Goal: Information Seeking & Learning: Find specific page/section

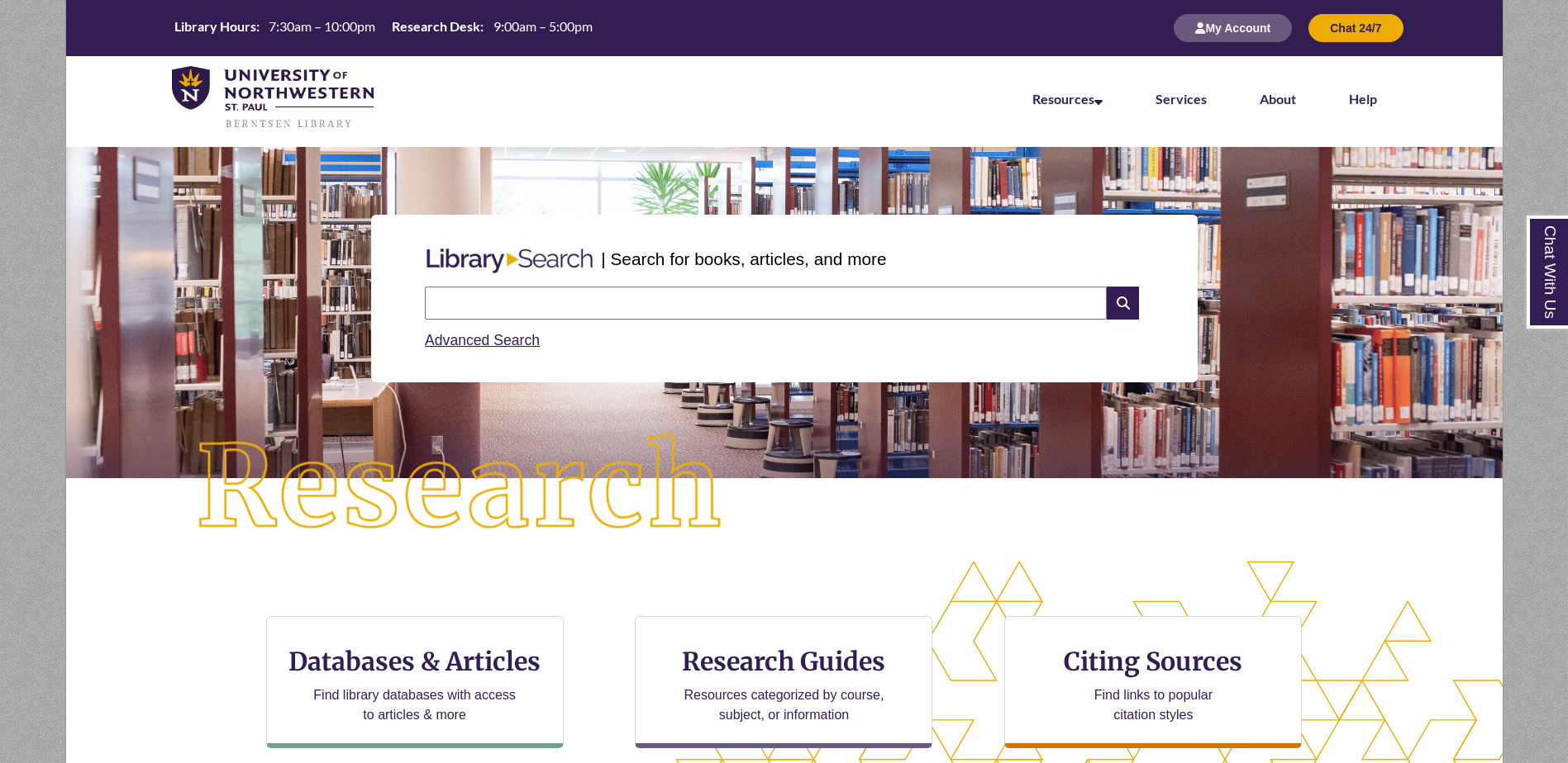
scroll to position [480, 1295]
click at [663, 304] on input "text" at bounding box center [765, 303] width 681 height 33
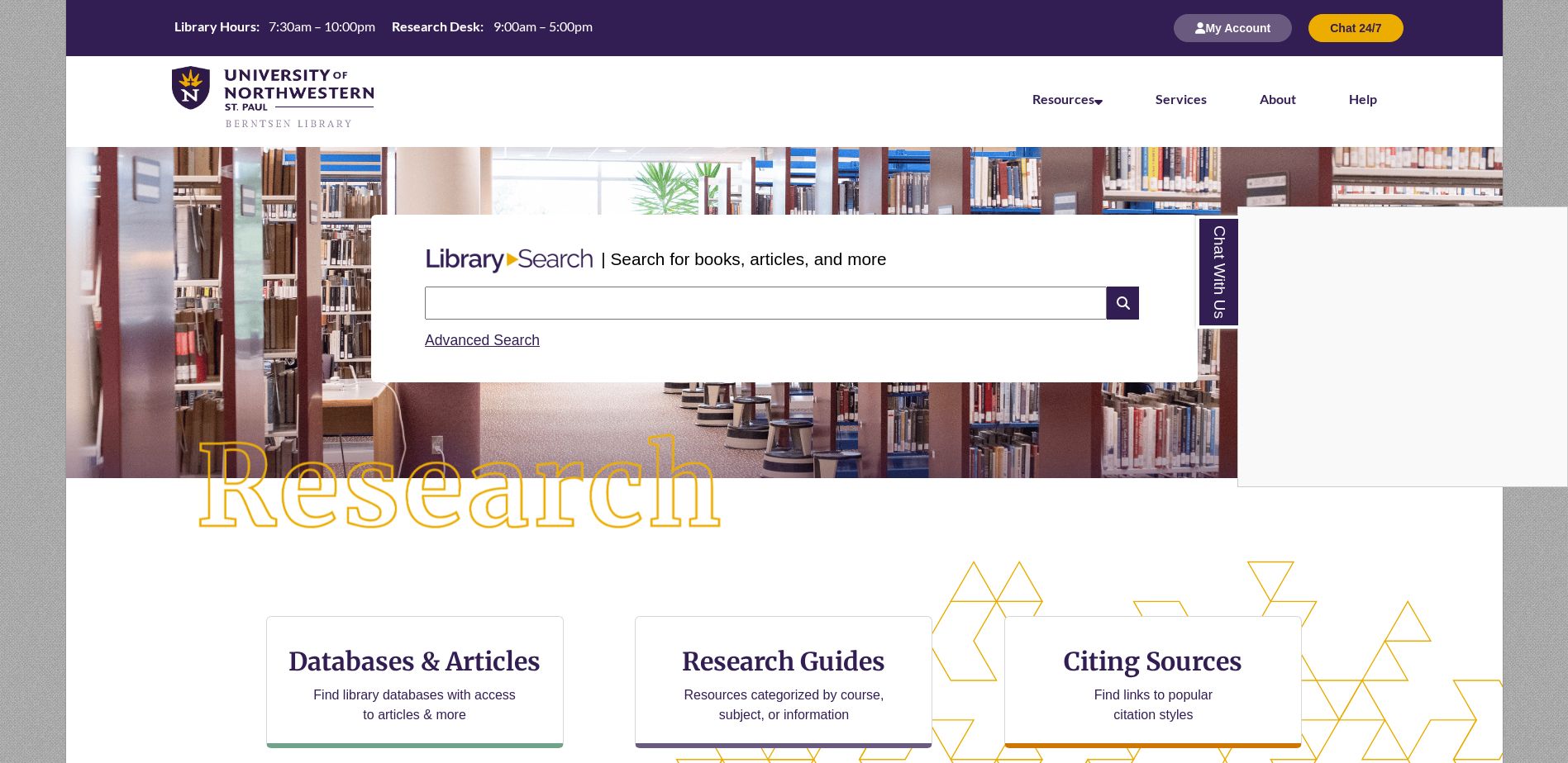
click at [662, 304] on div "Chat With Us" at bounding box center [784, 381] width 1568 height 763
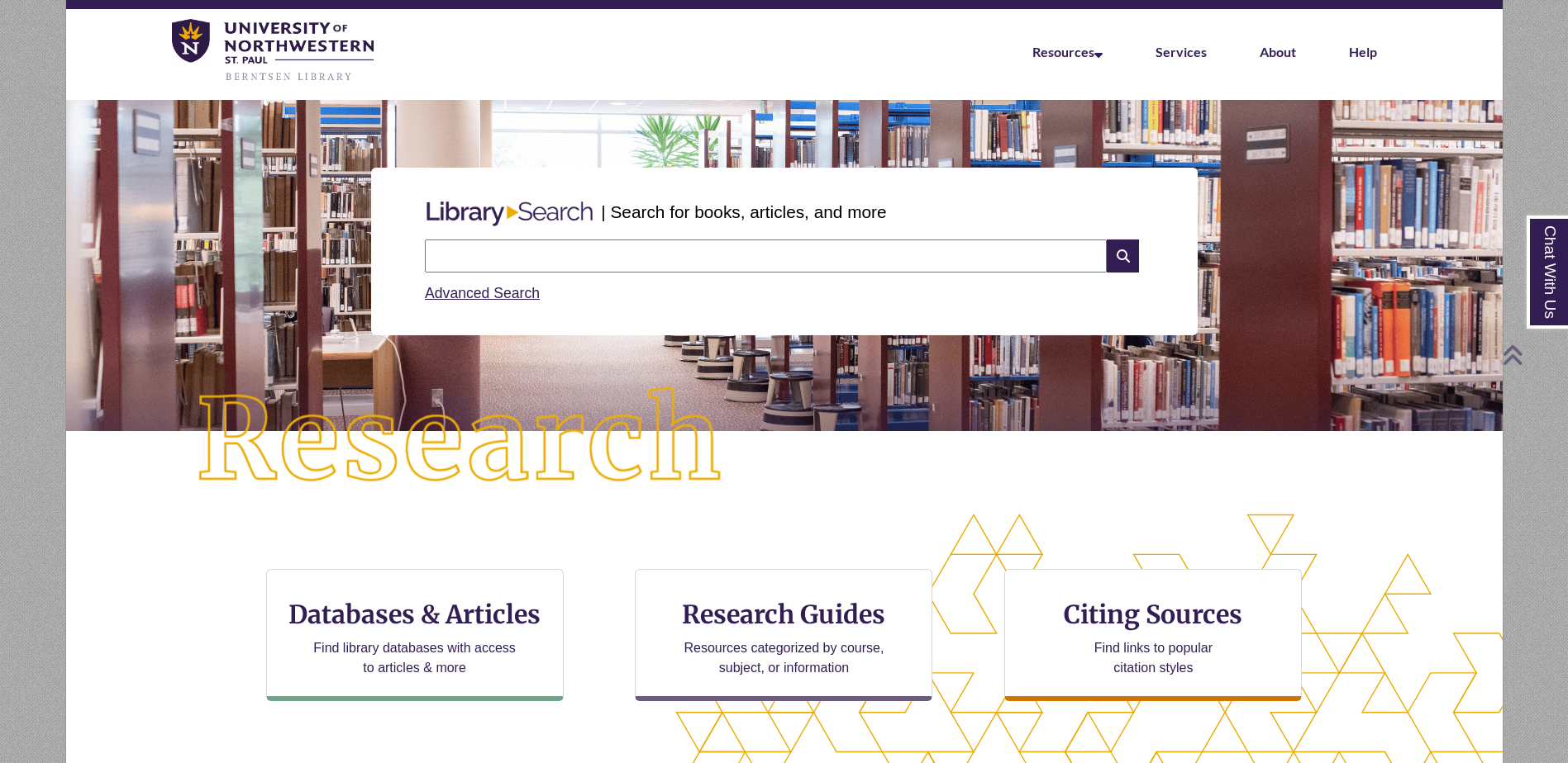
scroll to position [46, 0]
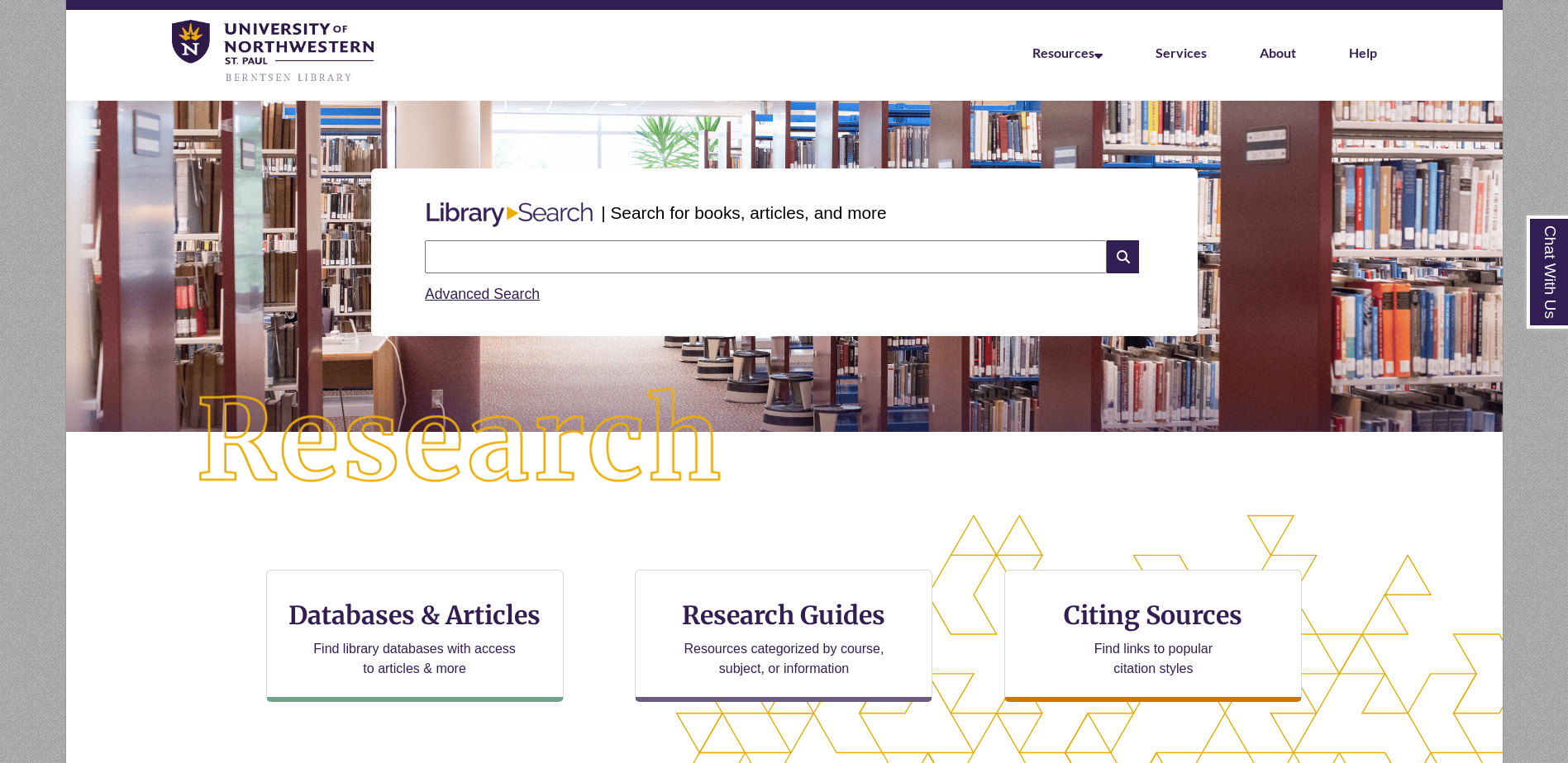
click at [523, 260] on input "text" at bounding box center [765, 257] width 681 height 33
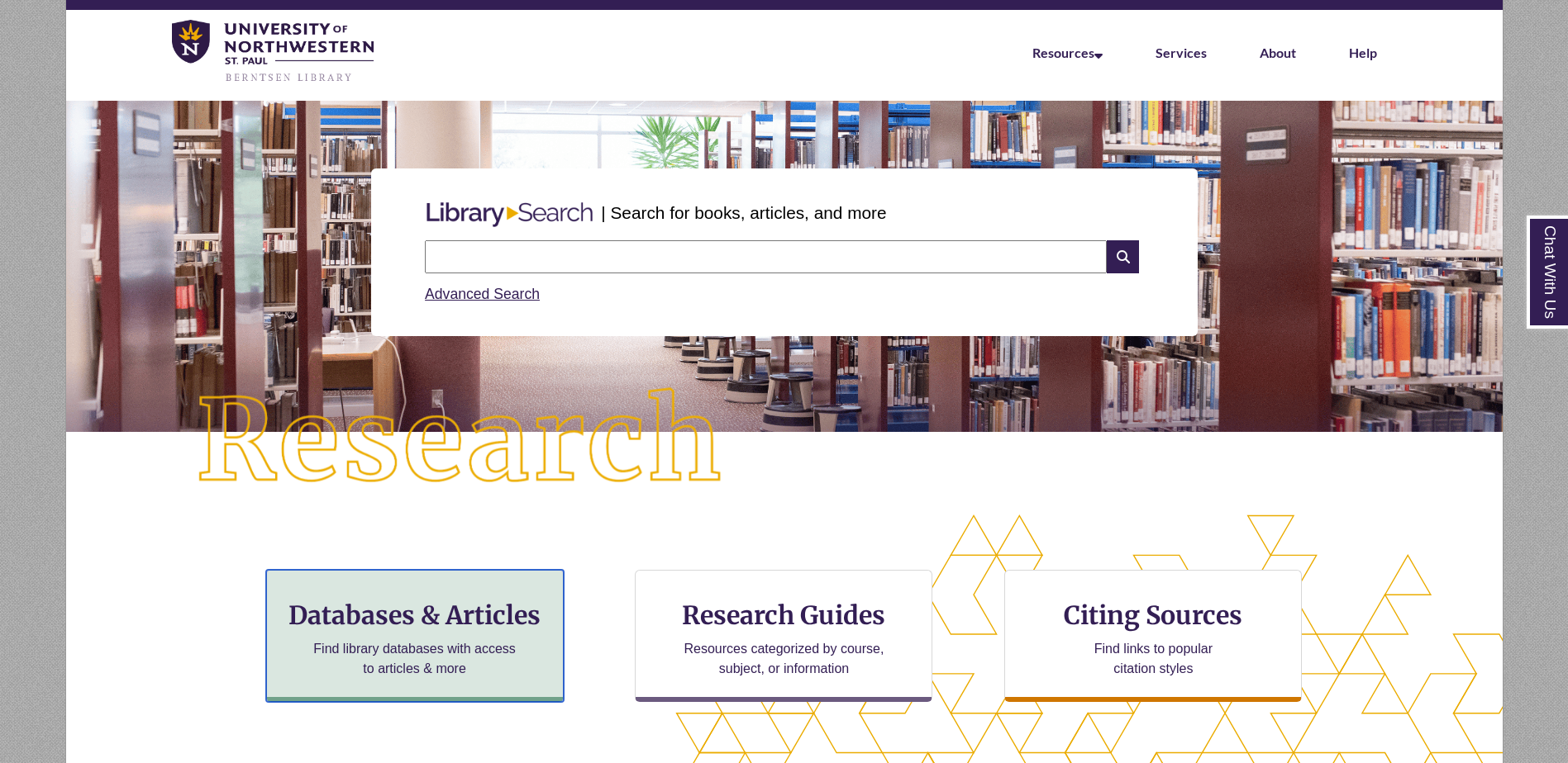
click at [414, 596] on div "Databases & Articles Find library databases with access to articles & more" at bounding box center [414, 636] width 297 height 133
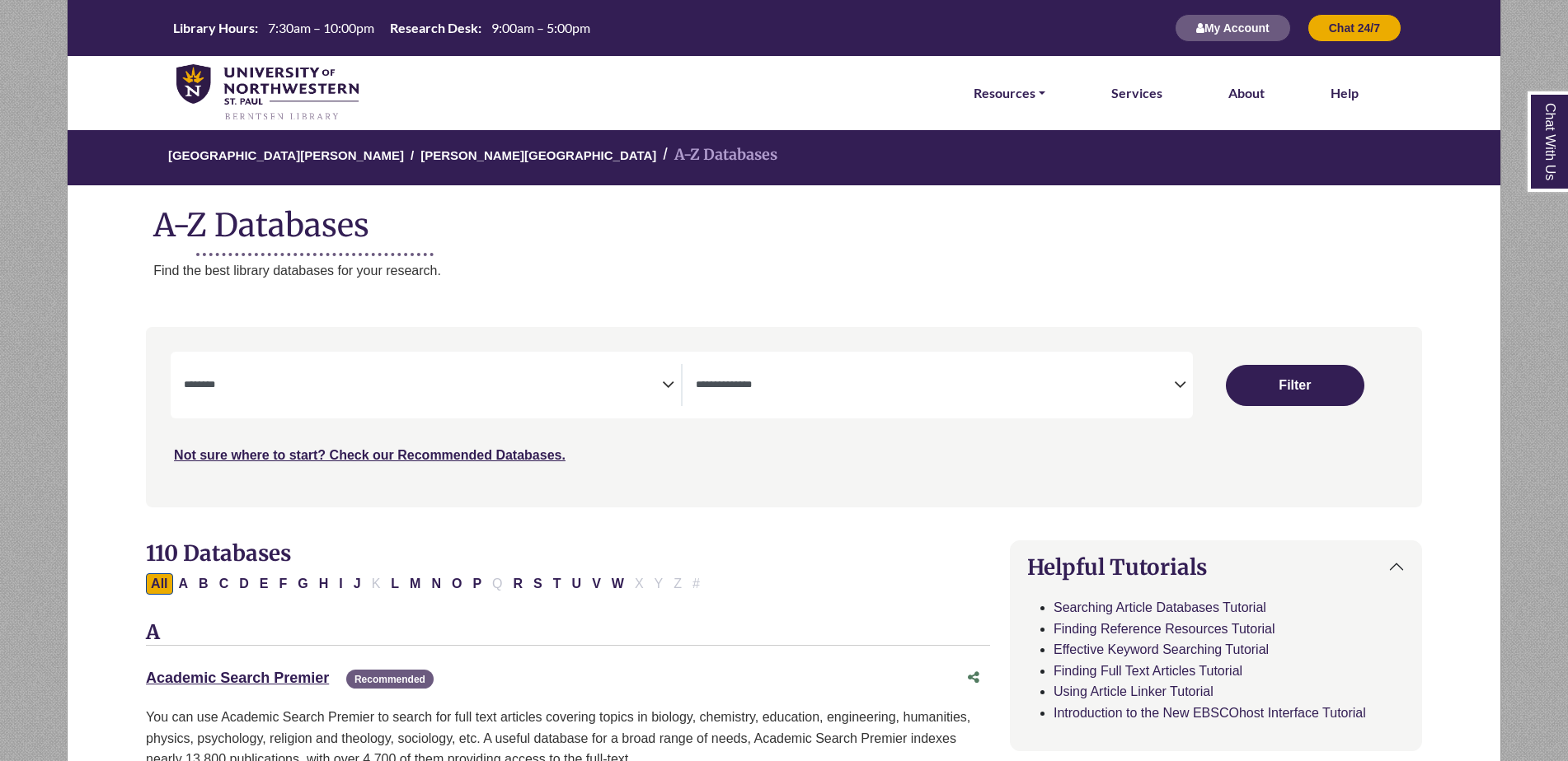
select select "Database Subject Filter"
select select "Database Types Filter"
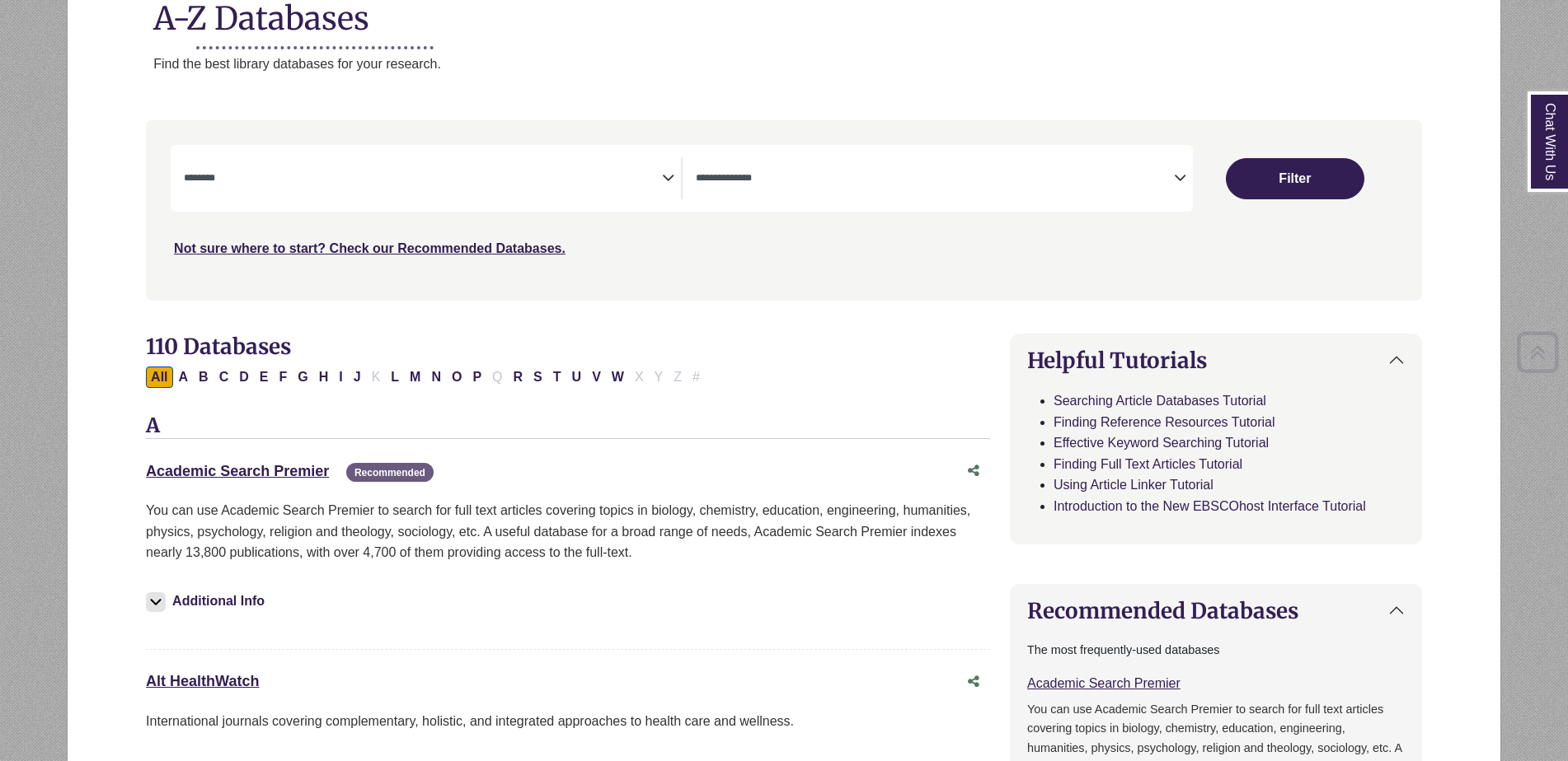
scroll to position [207, 0]
click at [676, 179] on div "**********" at bounding box center [432, 178] width 497 height 42
click at [663, 177] on icon "Search filters" at bounding box center [668, 174] width 12 height 25
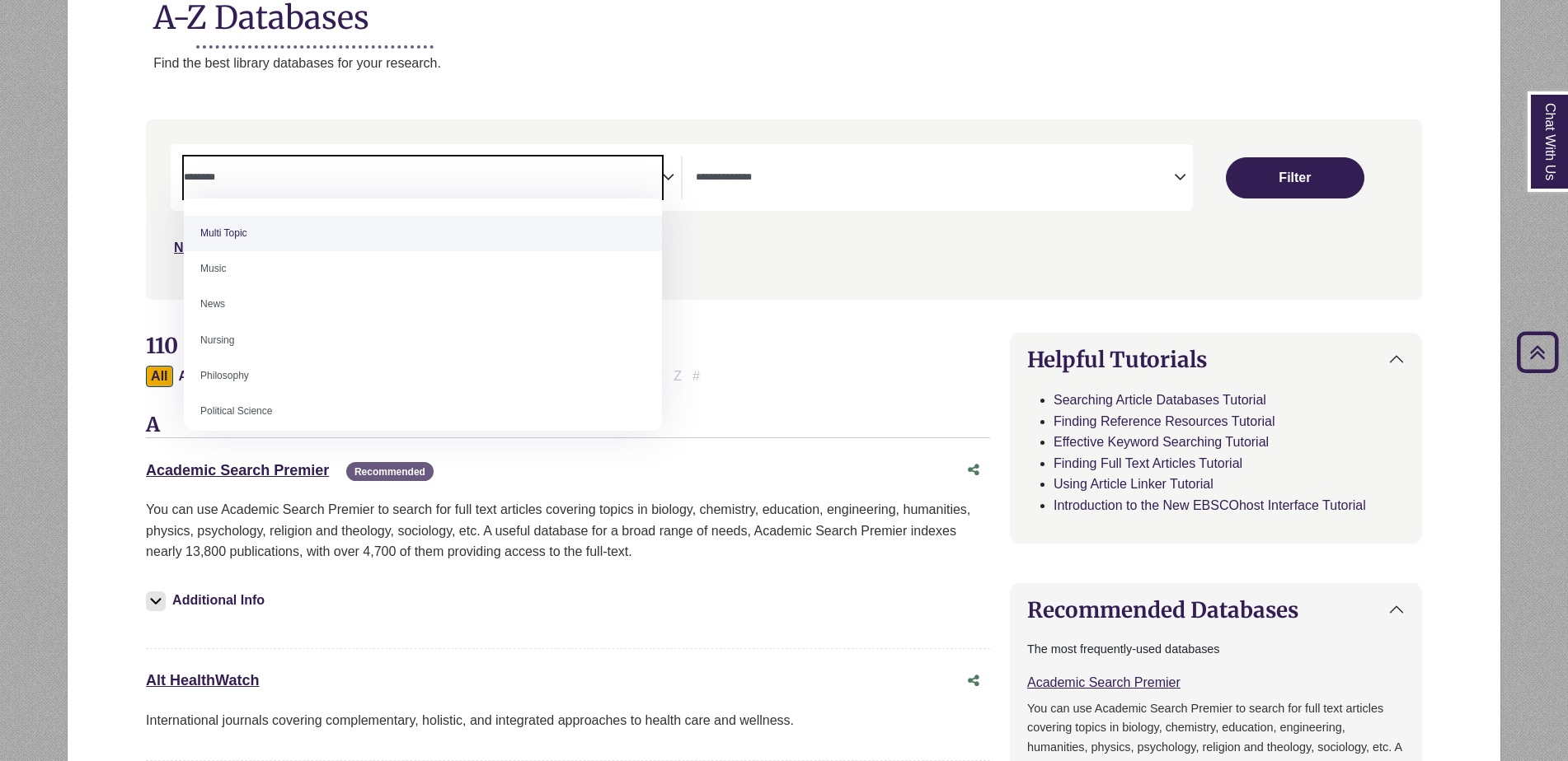
scroll to position [1116, 0]
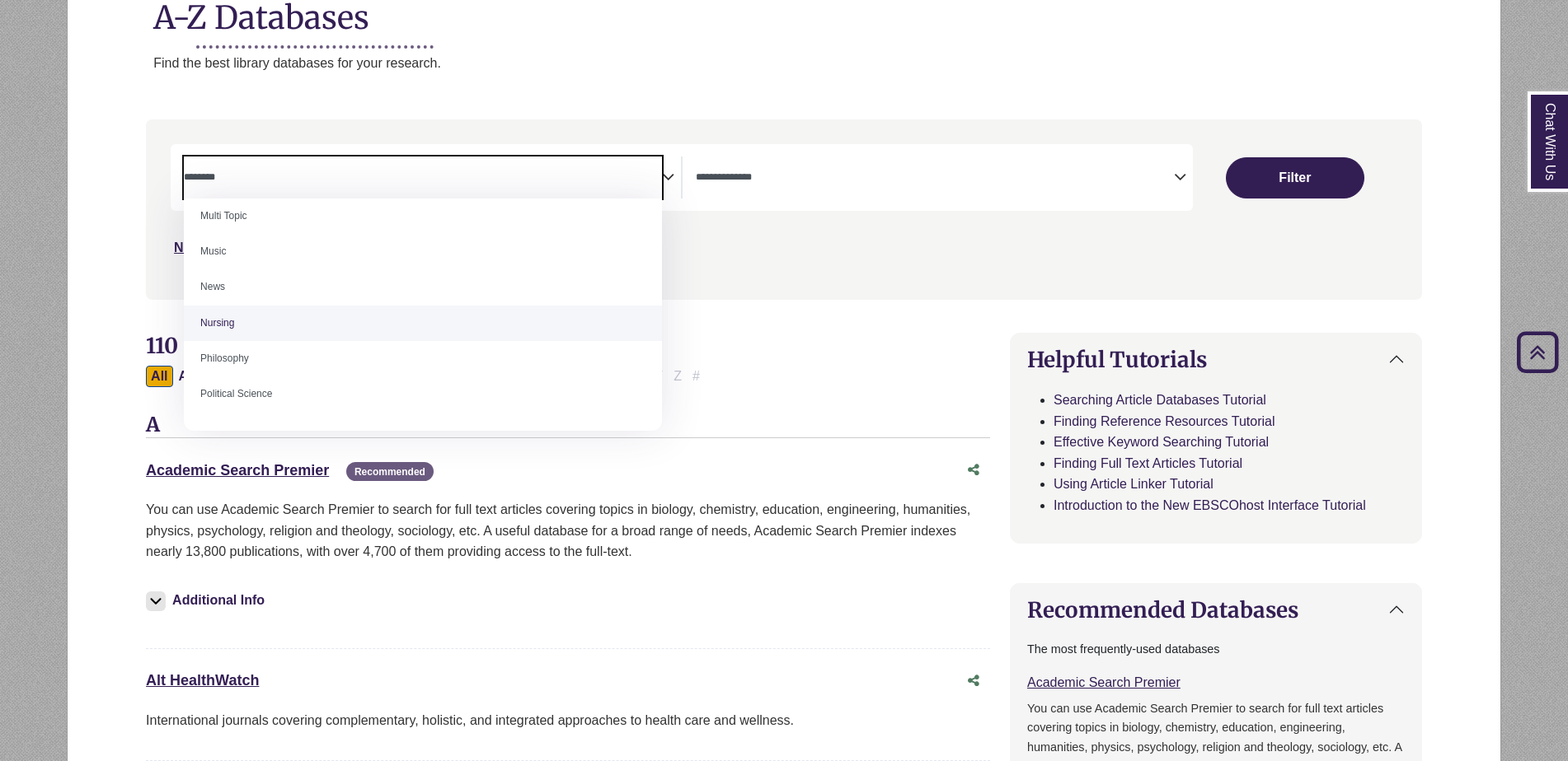
select select "*****"
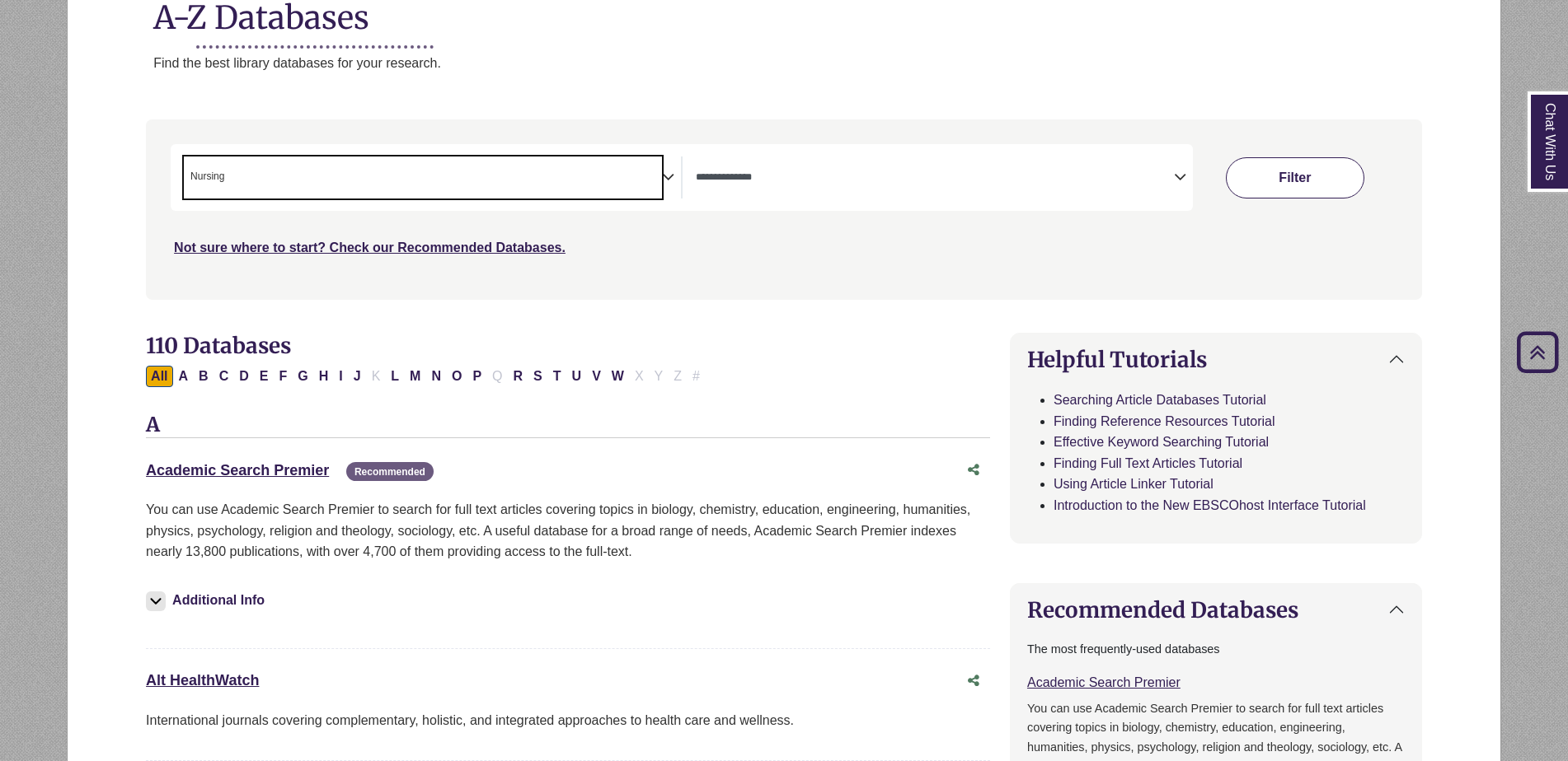
click at [1269, 177] on button "Filter" at bounding box center [1295, 177] width 139 height 41
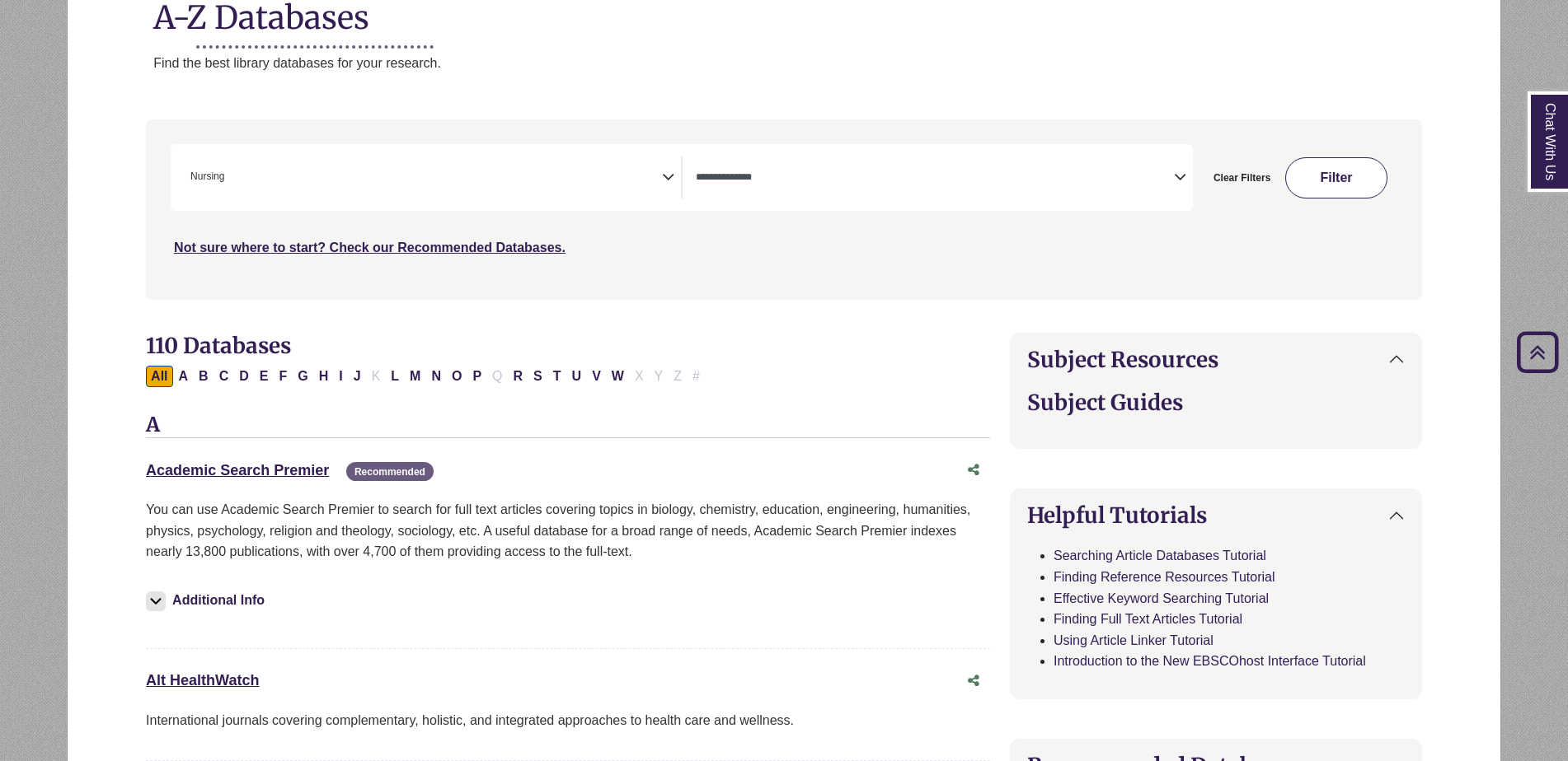
select select "Database Types Filter"
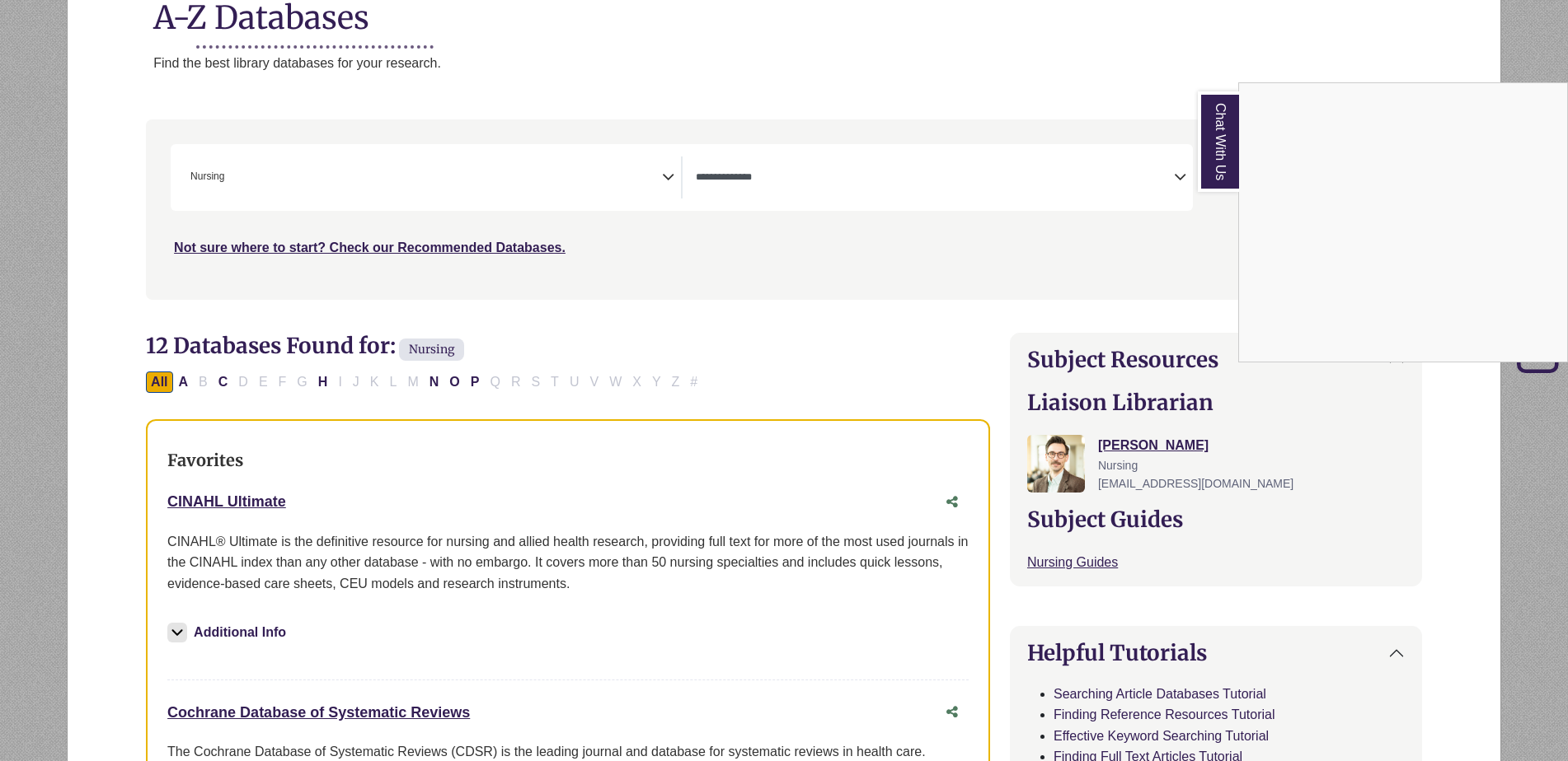
click at [242, 498] on div "Chat With Us" at bounding box center [784, 380] width 1568 height 761
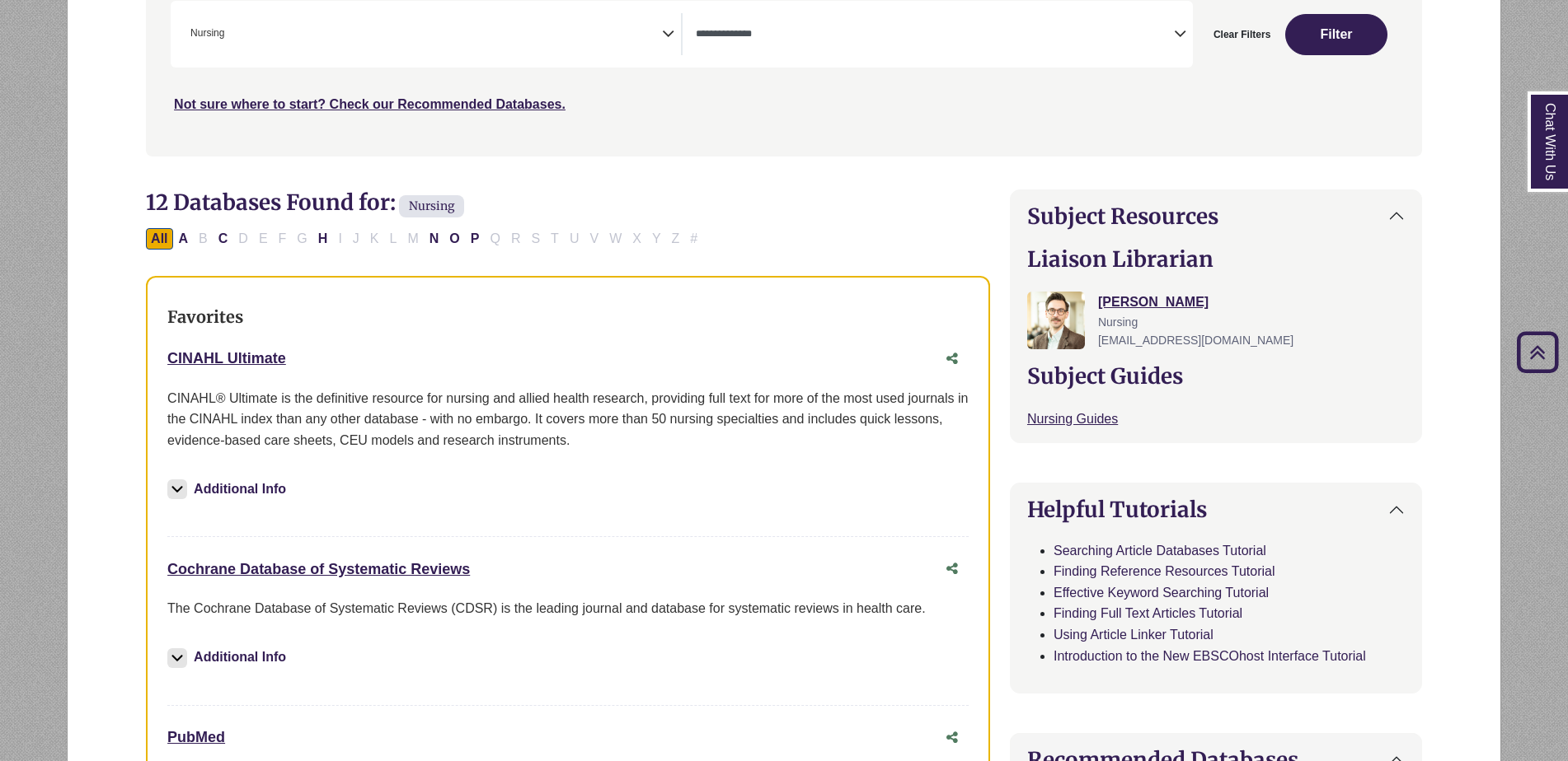
scroll to position [352, 0]
click at [217, 358] on link "CINAHL Ultimate This link opens in a new window" at bounding box center [226, 358] width 118 height 17
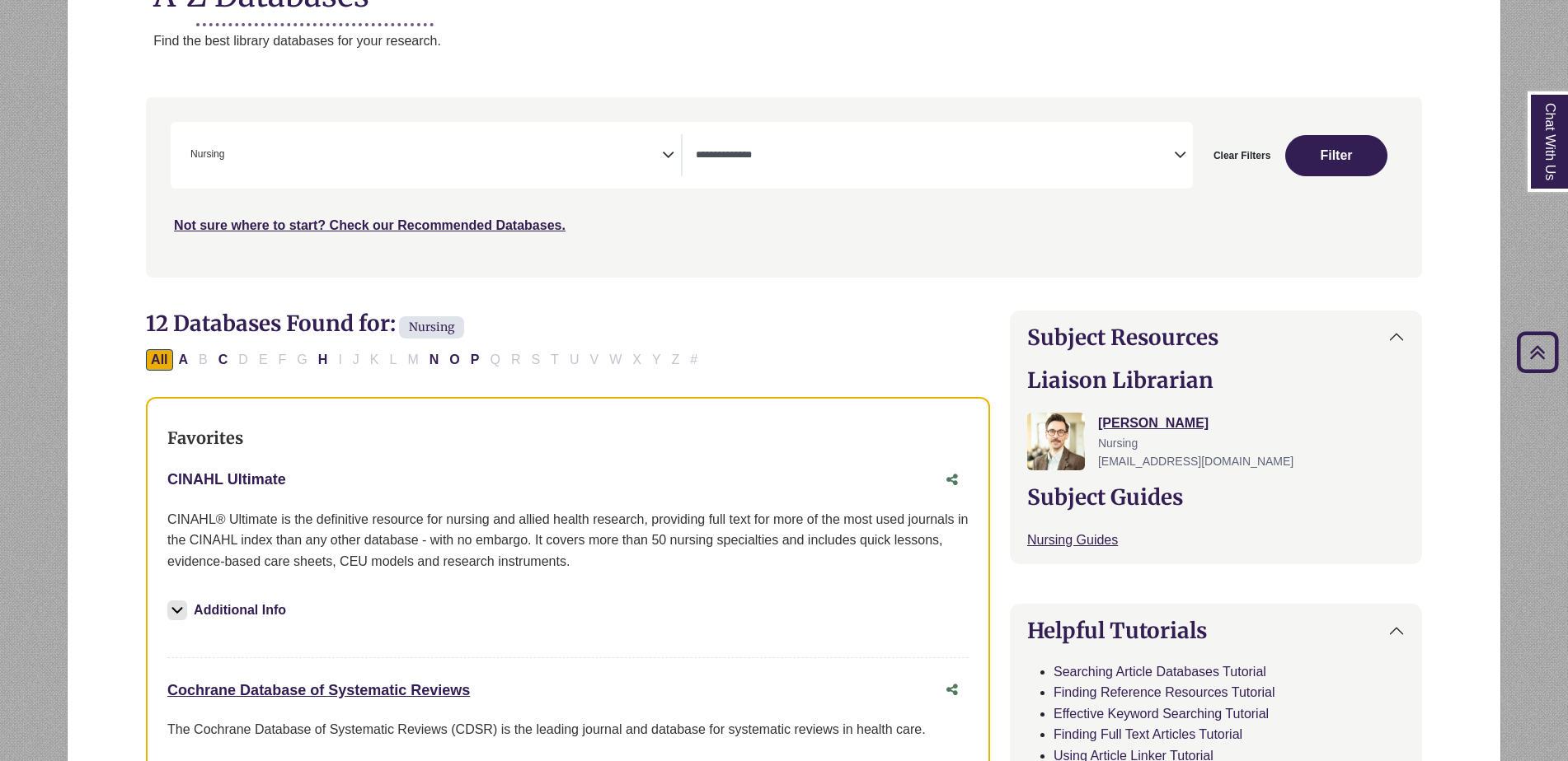
scroll to position [201, 0]
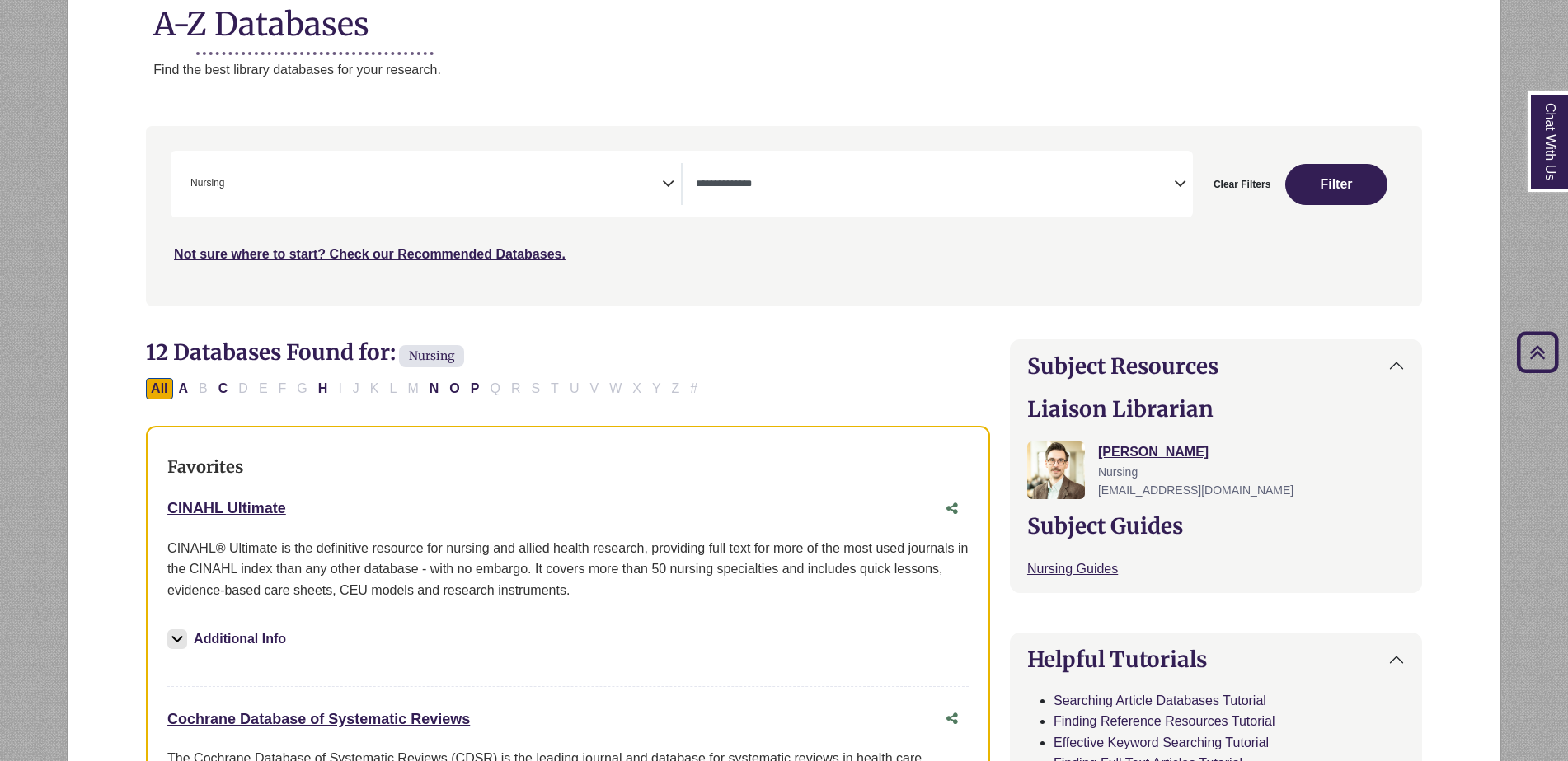
click at [241, 637] on button "Additional Info" at bounding box center [229, 639] width 124 height 23
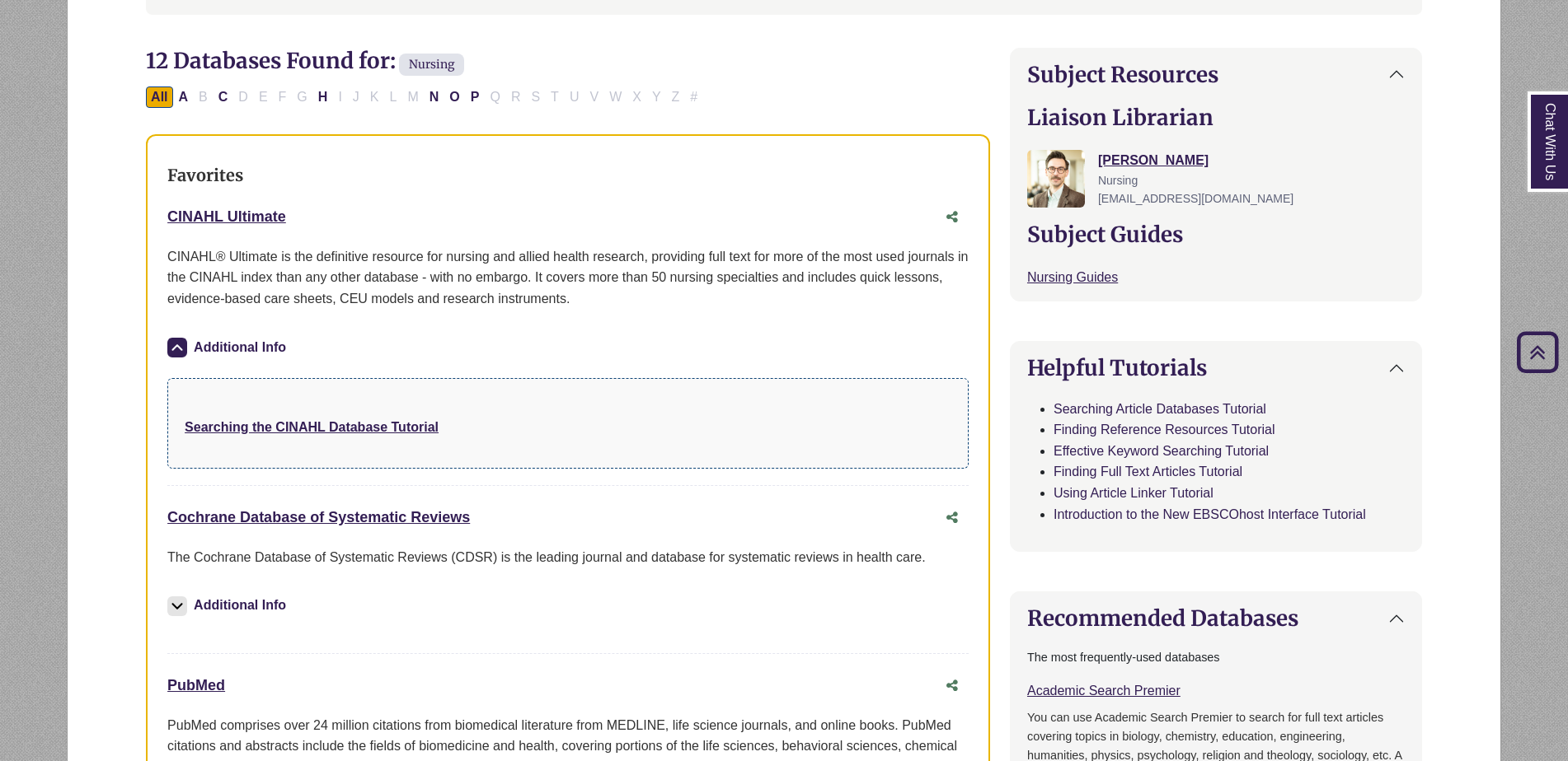
scroll to position [494, 0]
click at [254, 215] on link "CINAHL Ultimate This link opens in a new window" at bounding box center [226, 216] width 118 height 17
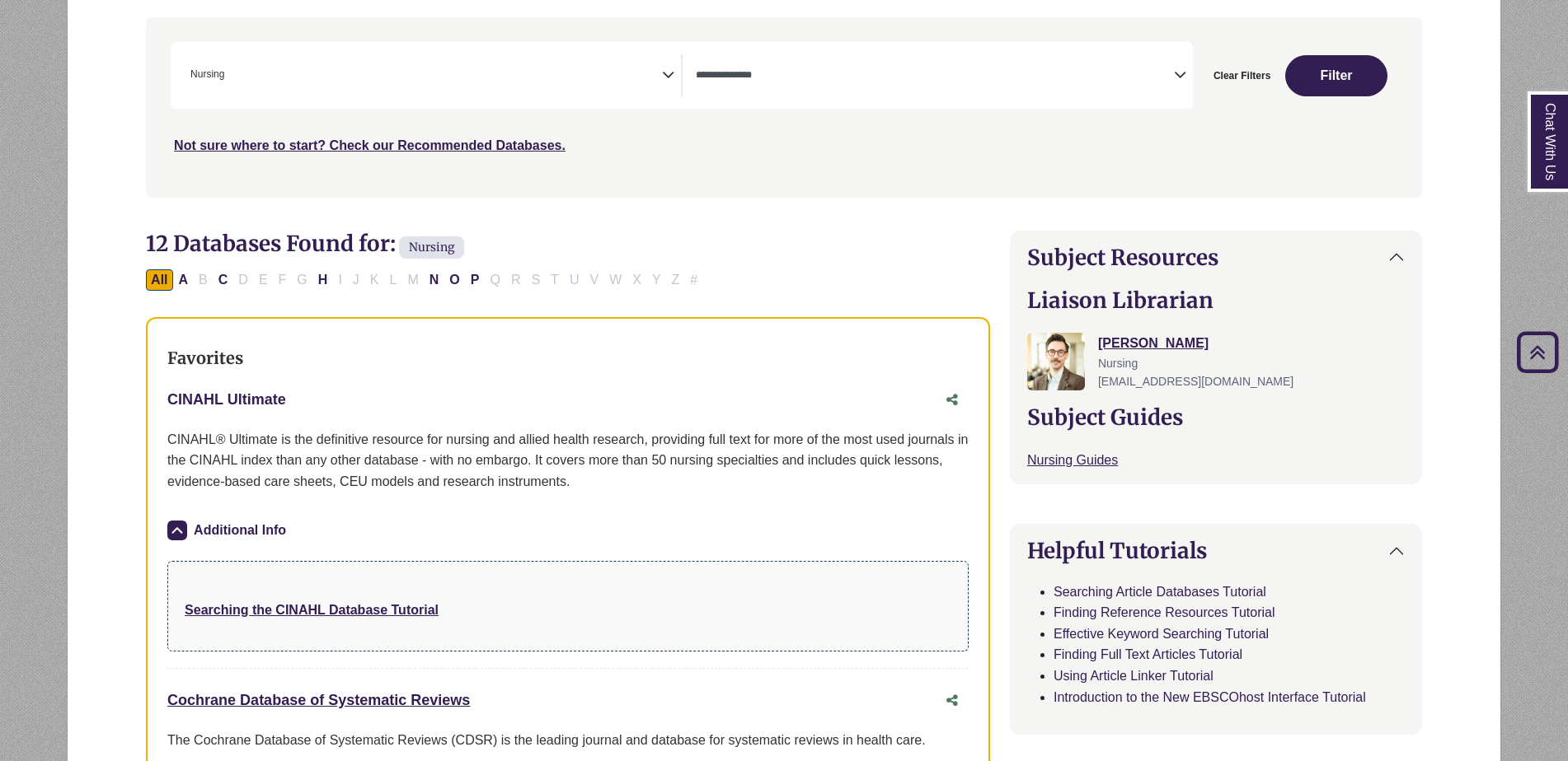
scroll to position [309, 0]
click at [1178, 78] on icon "Search filters" at bounding box center [1179, 73] width 12 height 25
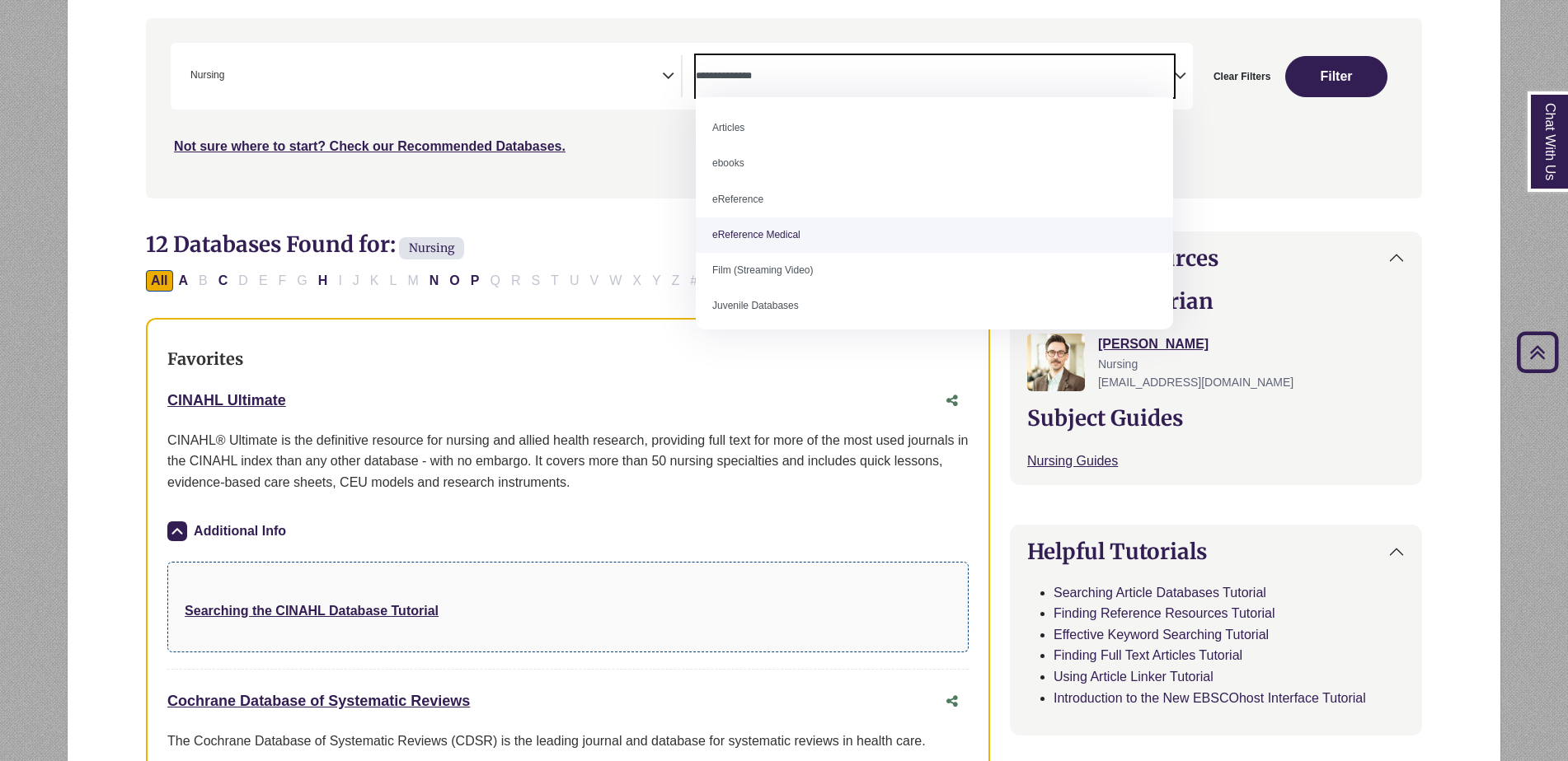
click at [668, 219] on div "**********" at bounding box center [784, 120] width 1296 height 205
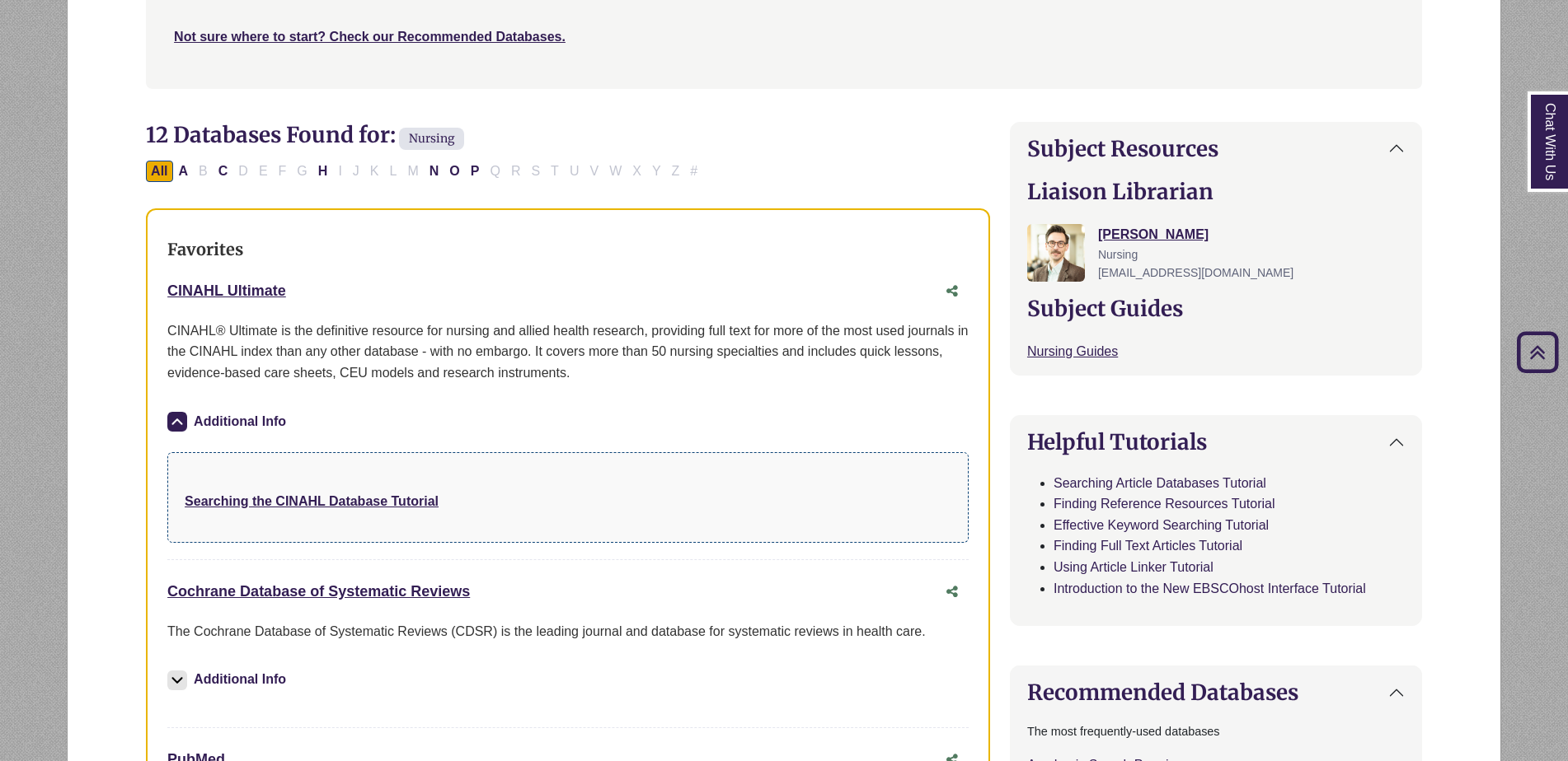
scroll to position [420, 0]
